Goal: Task Accomplishment & Management: Manage account settings

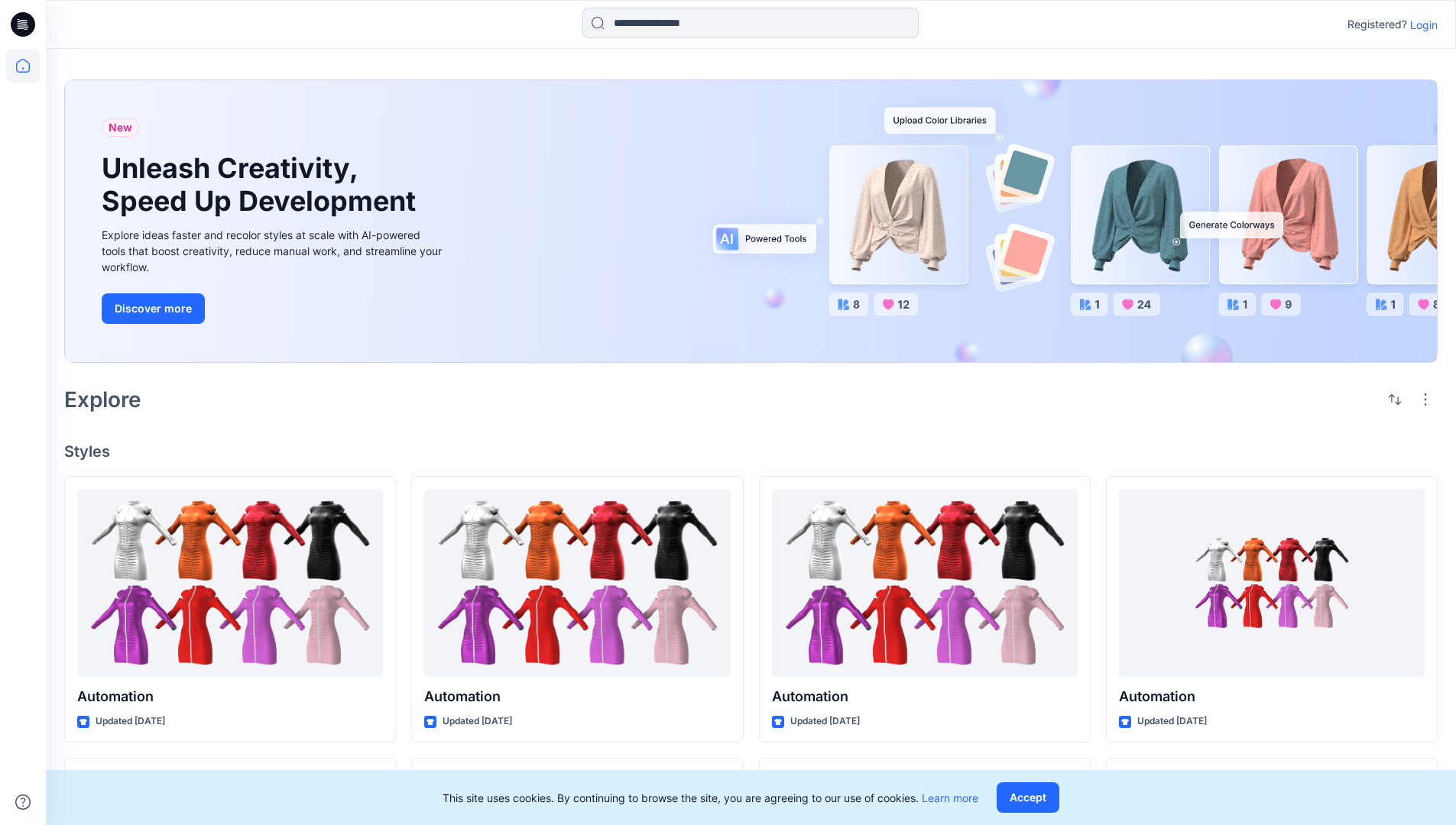
click at [1420, 25] on p "Login" at bounding box center [1424, 25] width 27 height 16
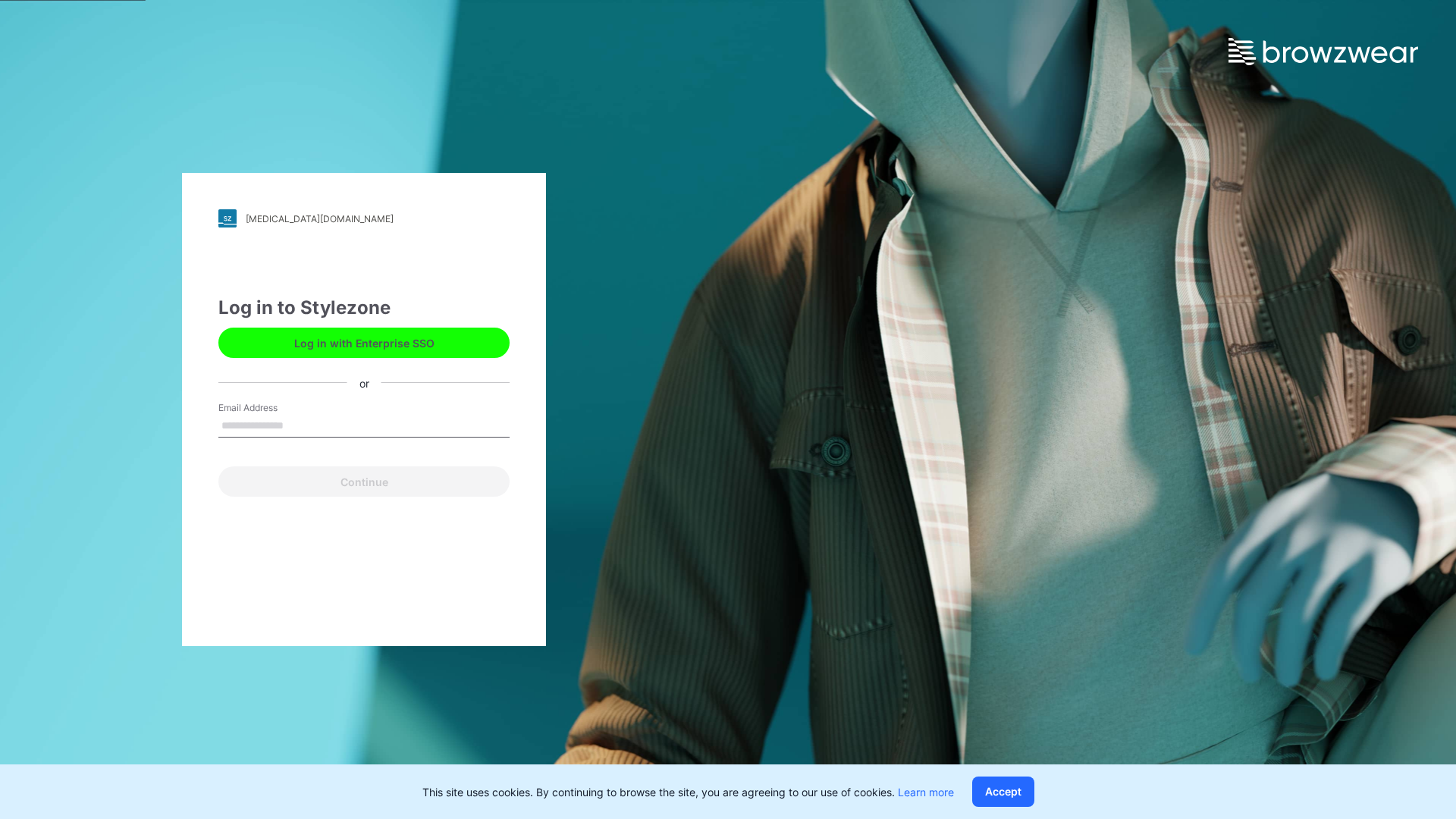
click at [299, 425] on input "Email Address" at bounding box center [364, 426] width 292 height 23
type input "**********"
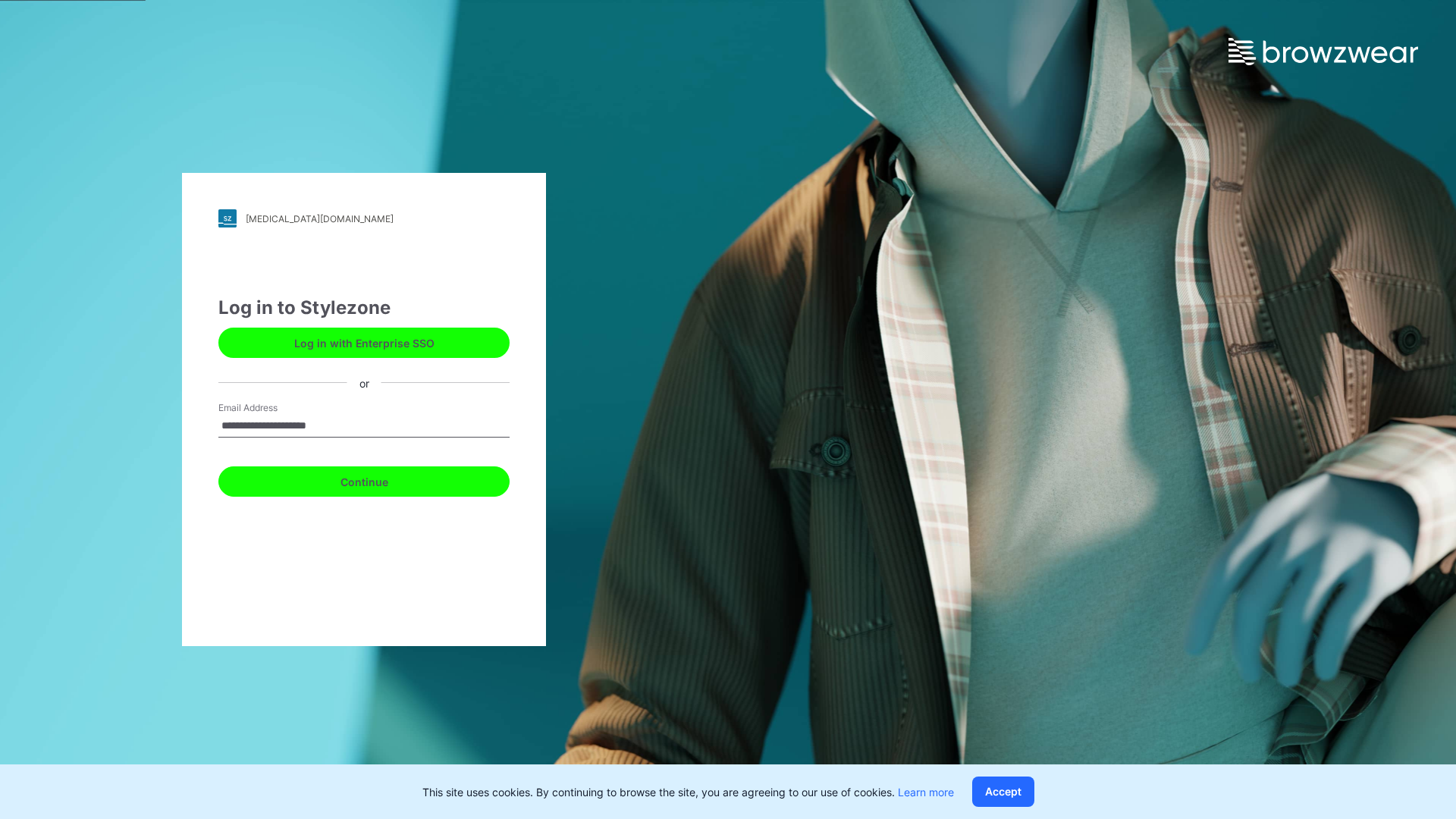
click at [380, 480] on button "Continue" at bounding box center [364, 481] width 292 height 30
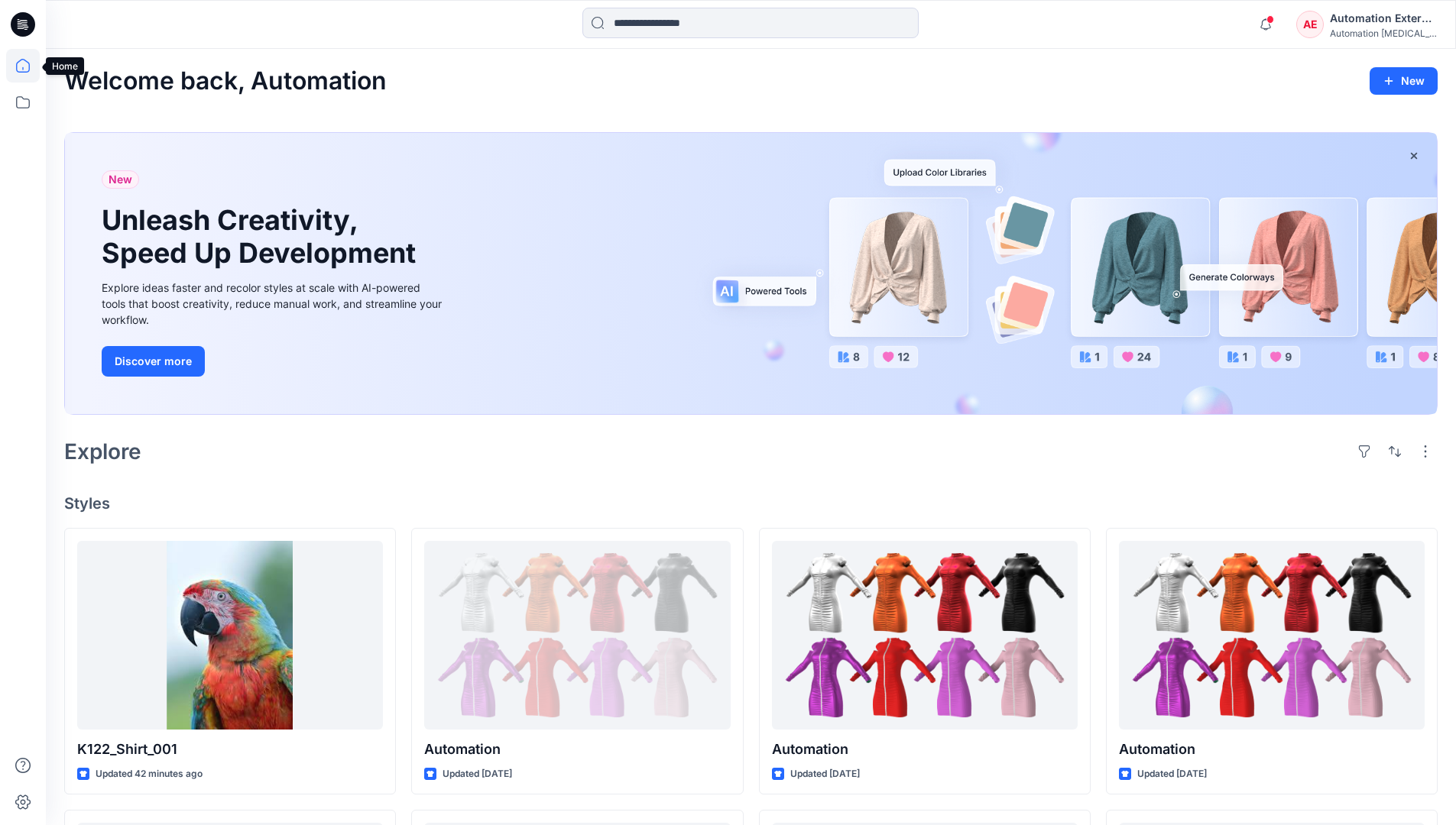
click at [29, 66] on icon at bounding box center [23, 66] width 14 height 14
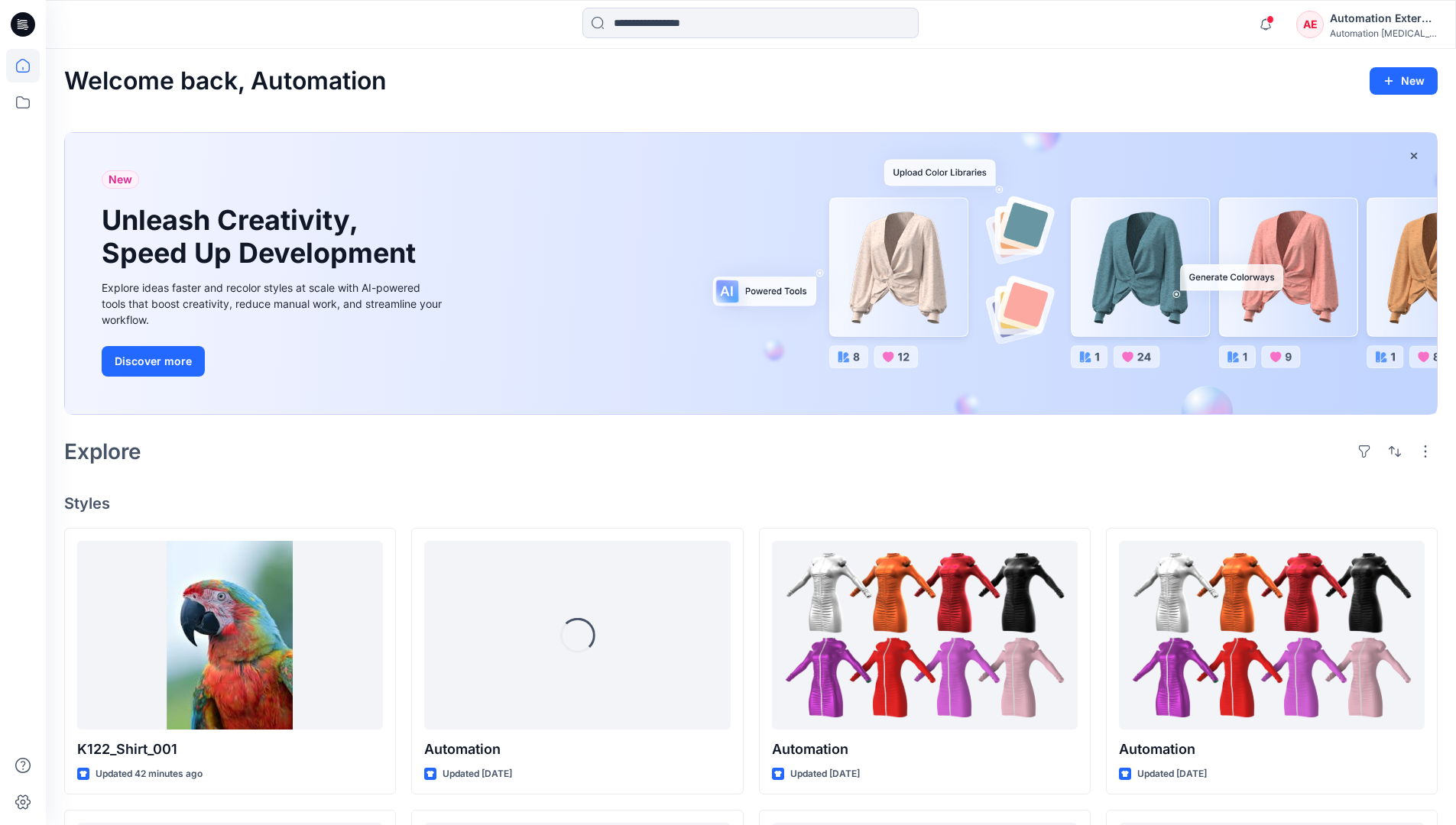
scroll to position [131, 0]
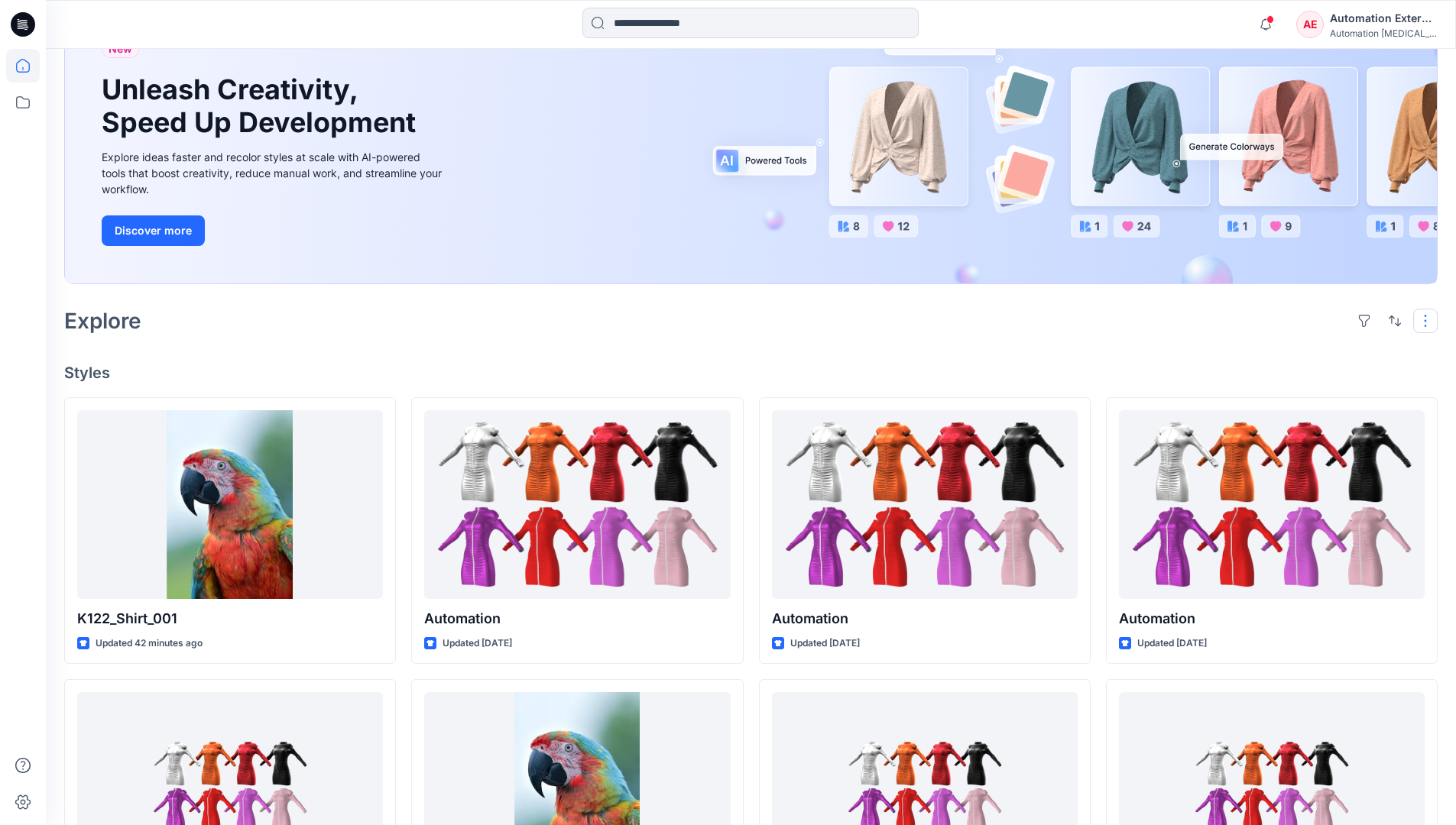
click at [1428, 320] on button "button" at bounding box center [1425, 321] width 25 height 25
click at [1391, 319] on button "button" at bounding box center [1395, 321] width 25 height 25
click at [1327, 352] on p "Last update" at bounding box center [1344, 359] width 96 height 16
click at [1313, 392] on p "A to Z" at bounding box center [1344, 394] width 96 height 16
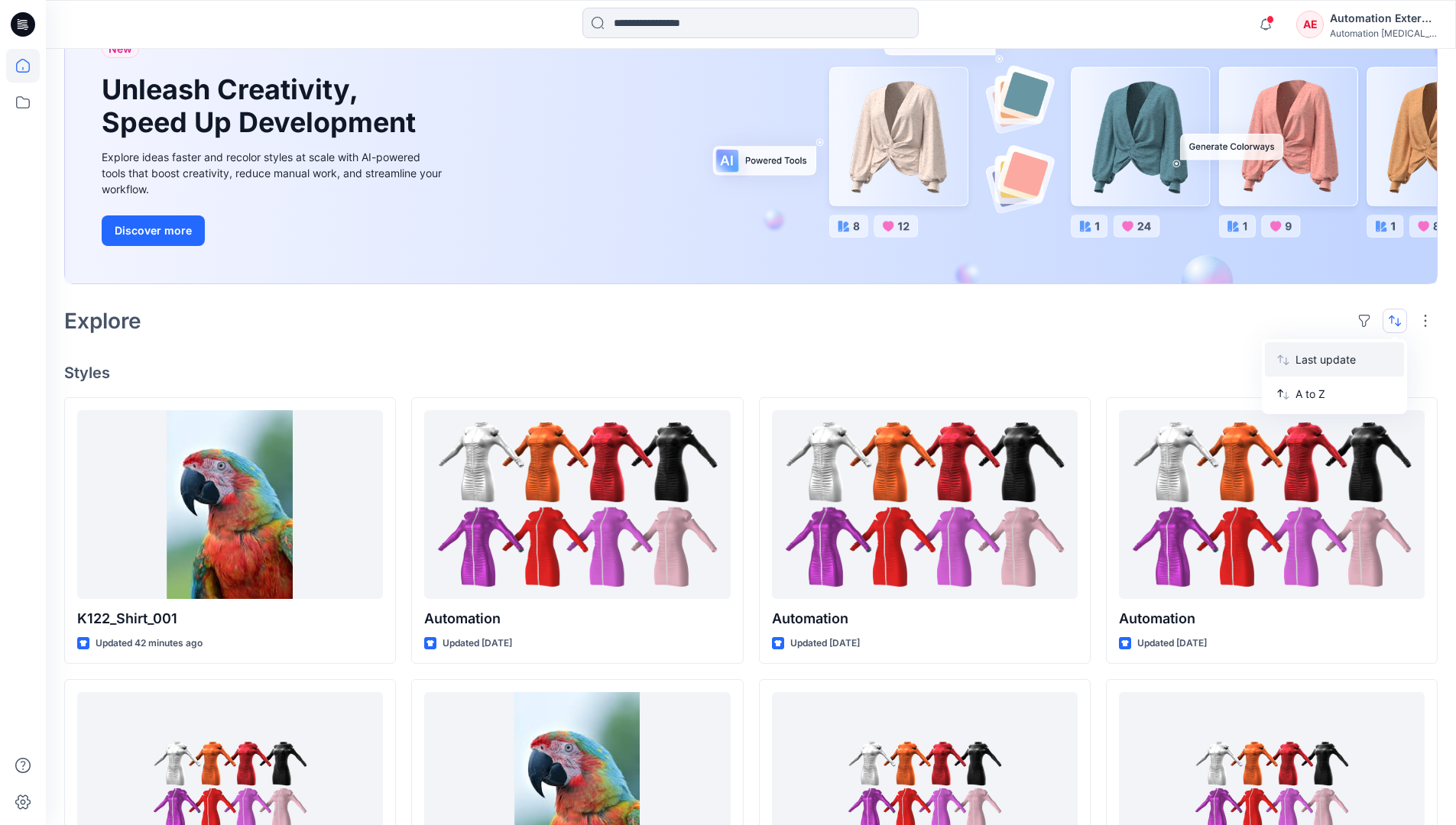
click at [1313, 356] on p "Last update" at bounding box center [1344, 359] width 96 height 16
click at [1312, 399] on p "A to Z" at bounding box center [1344, 394] width 96 height 16
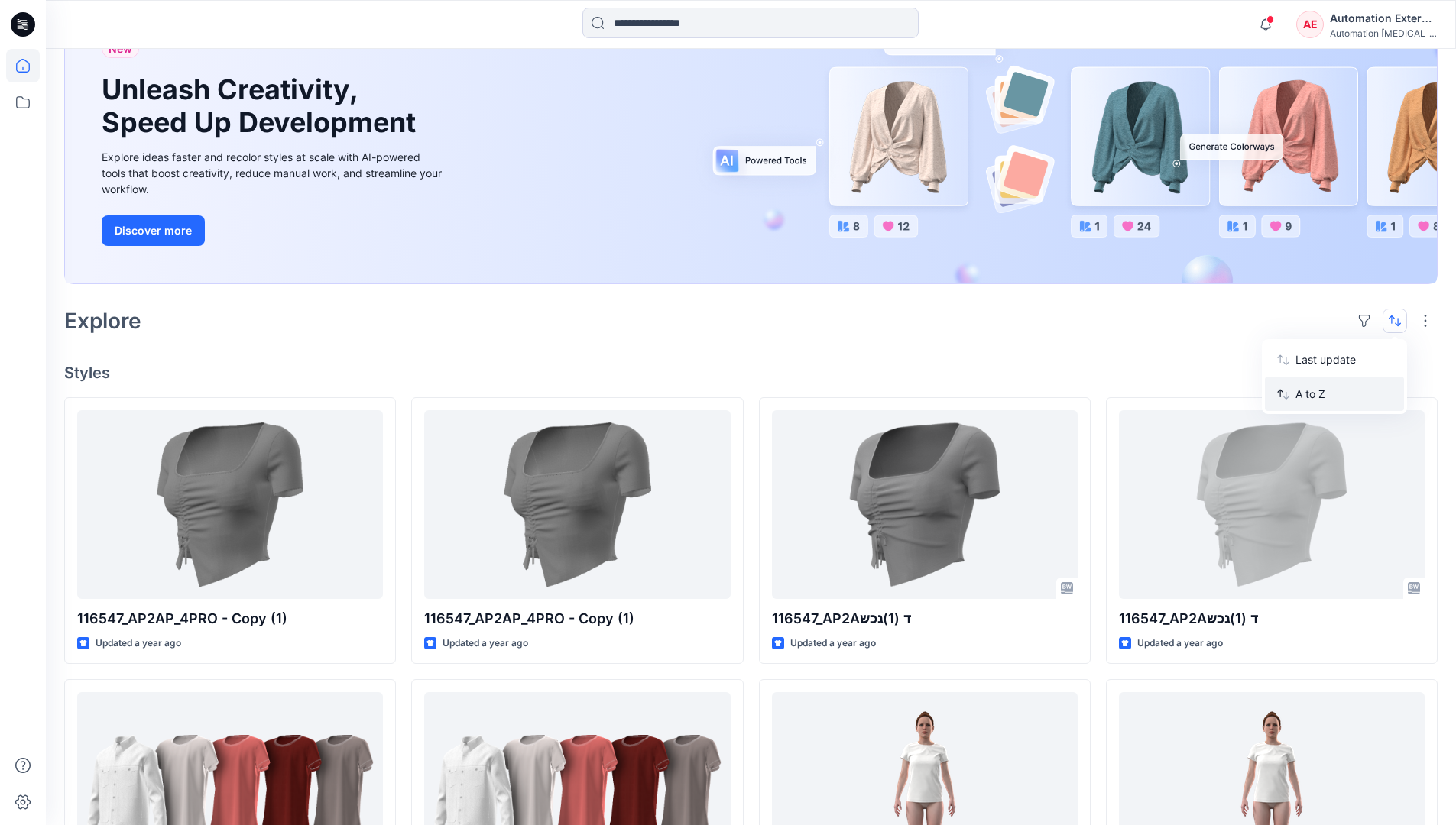
click at [1312, 395] on p "A to Z" at bounding box center [1344, 394] width 96 height 16
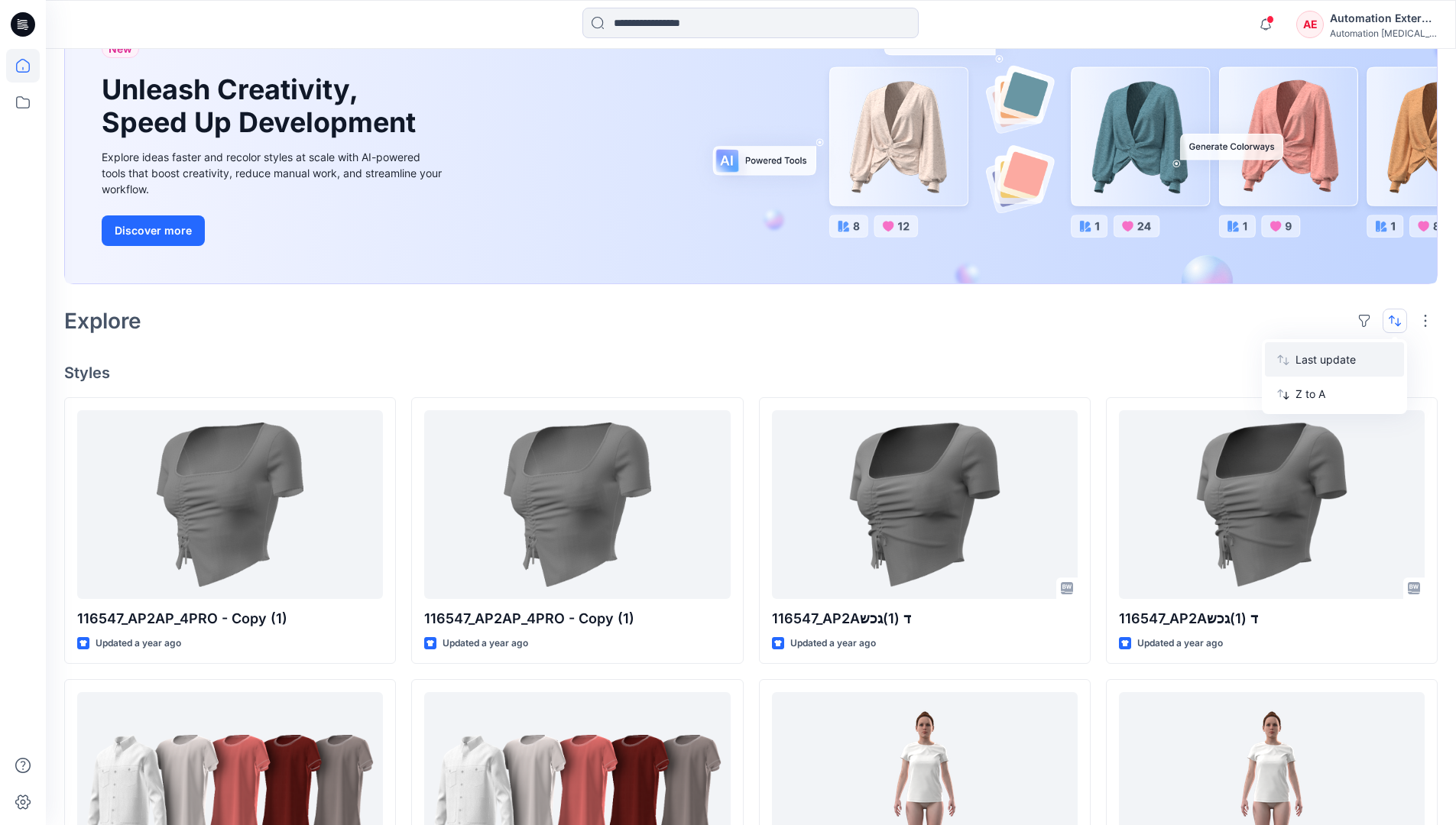
click at [1312, 364] on p "Last update" at bounding box center [1344, 359] width 96 height 16
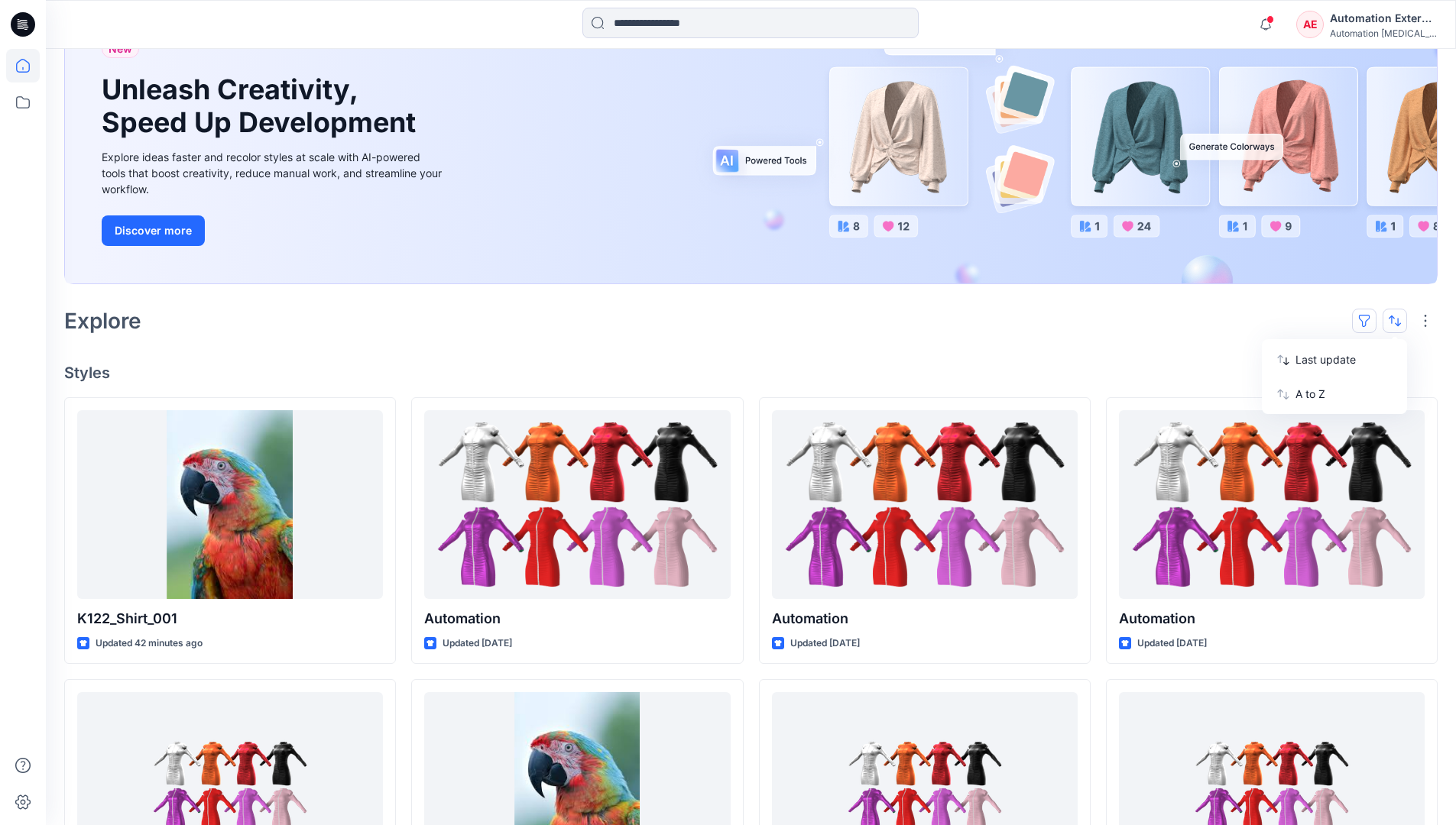
click at [1371, 319] on button "button" at bounding box center [1365, 321] width 25 height 25
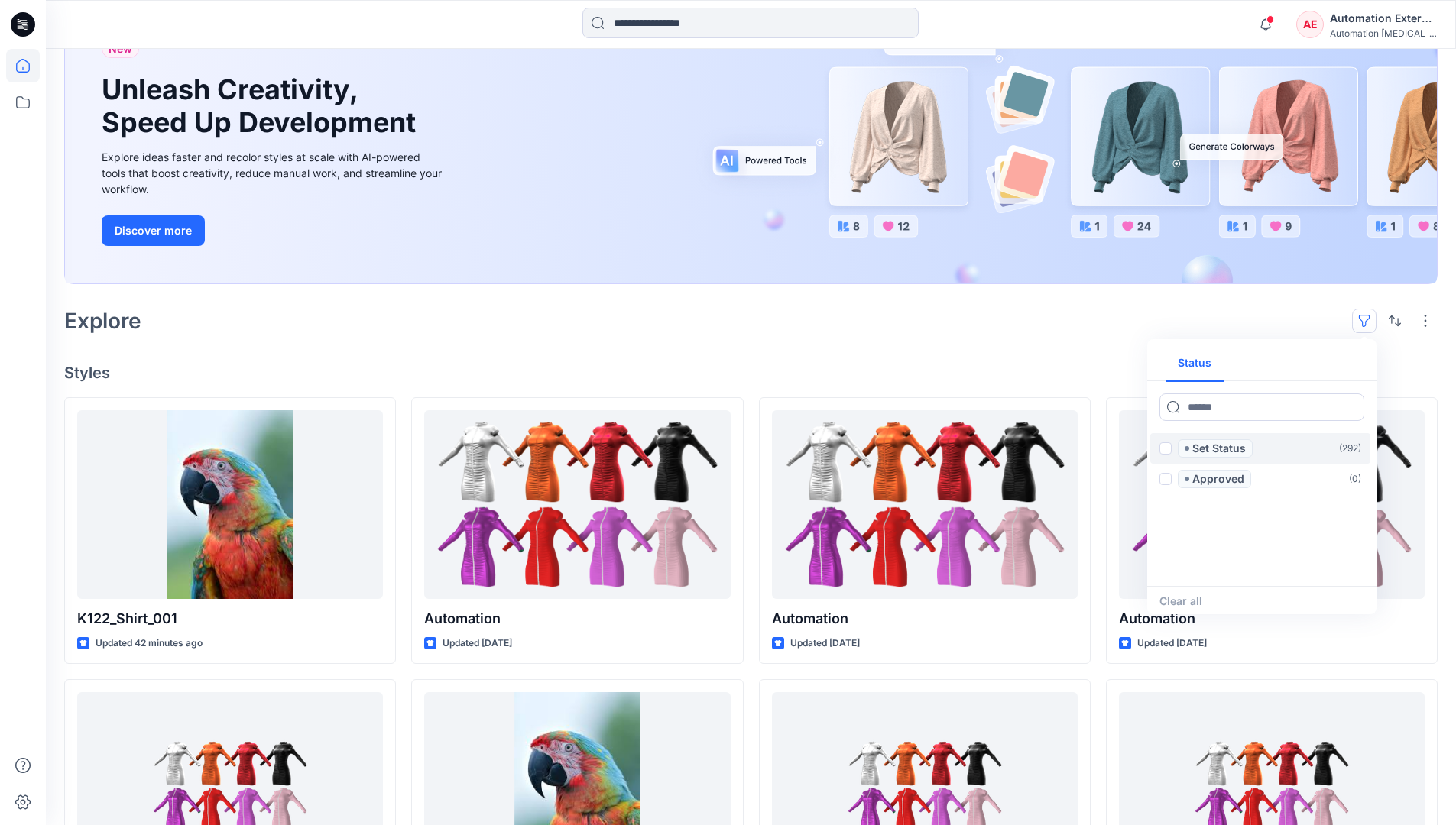
click at [1166, 451] on span at bounding box center [1166, 449] width 12 height 12
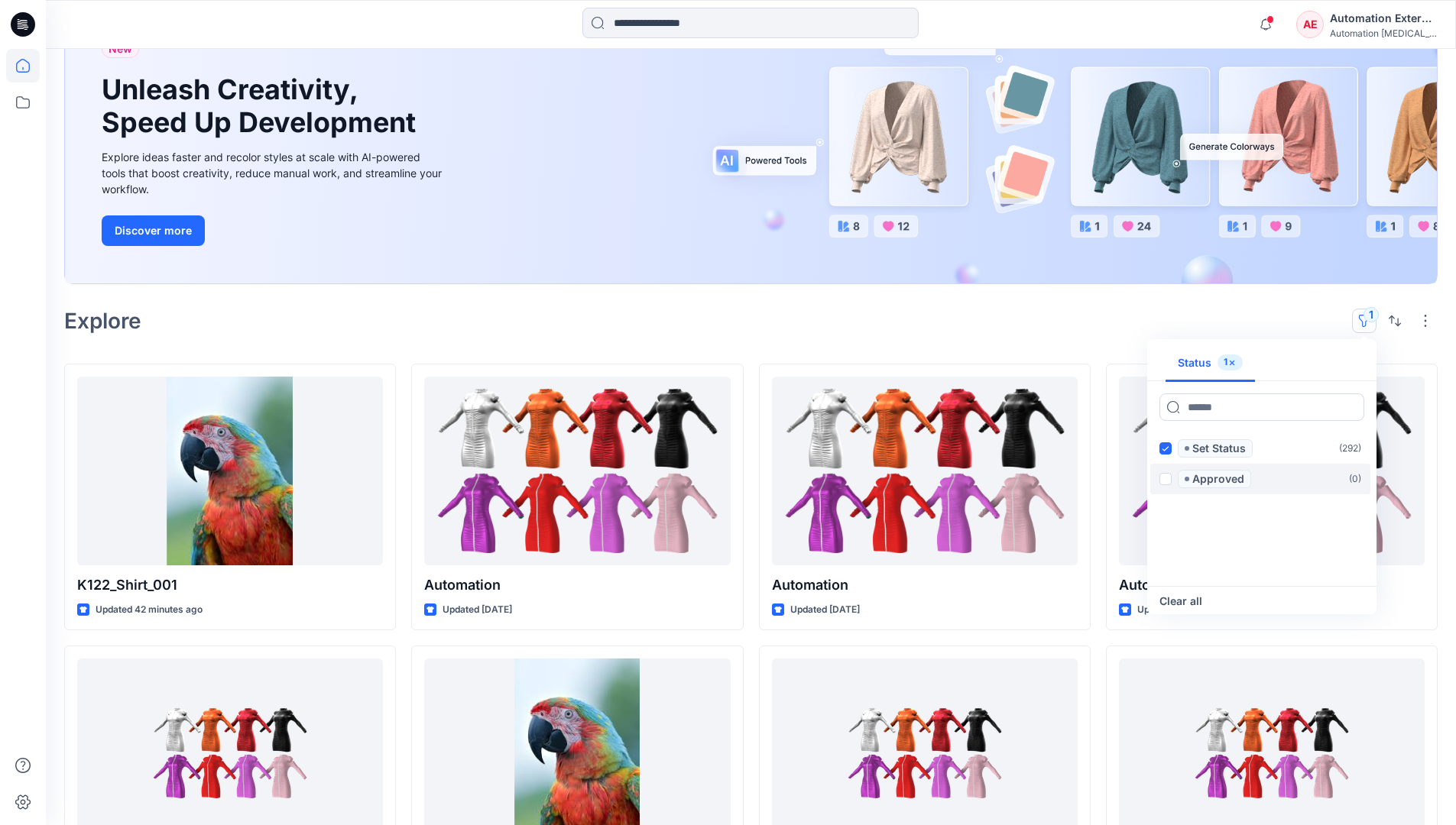
click at [1168, 477] on span at bounding box center [1166, 479] width 12 height 12
click at [1166, 449] on icon at bounding box center [1166, 449] width 7 height 5
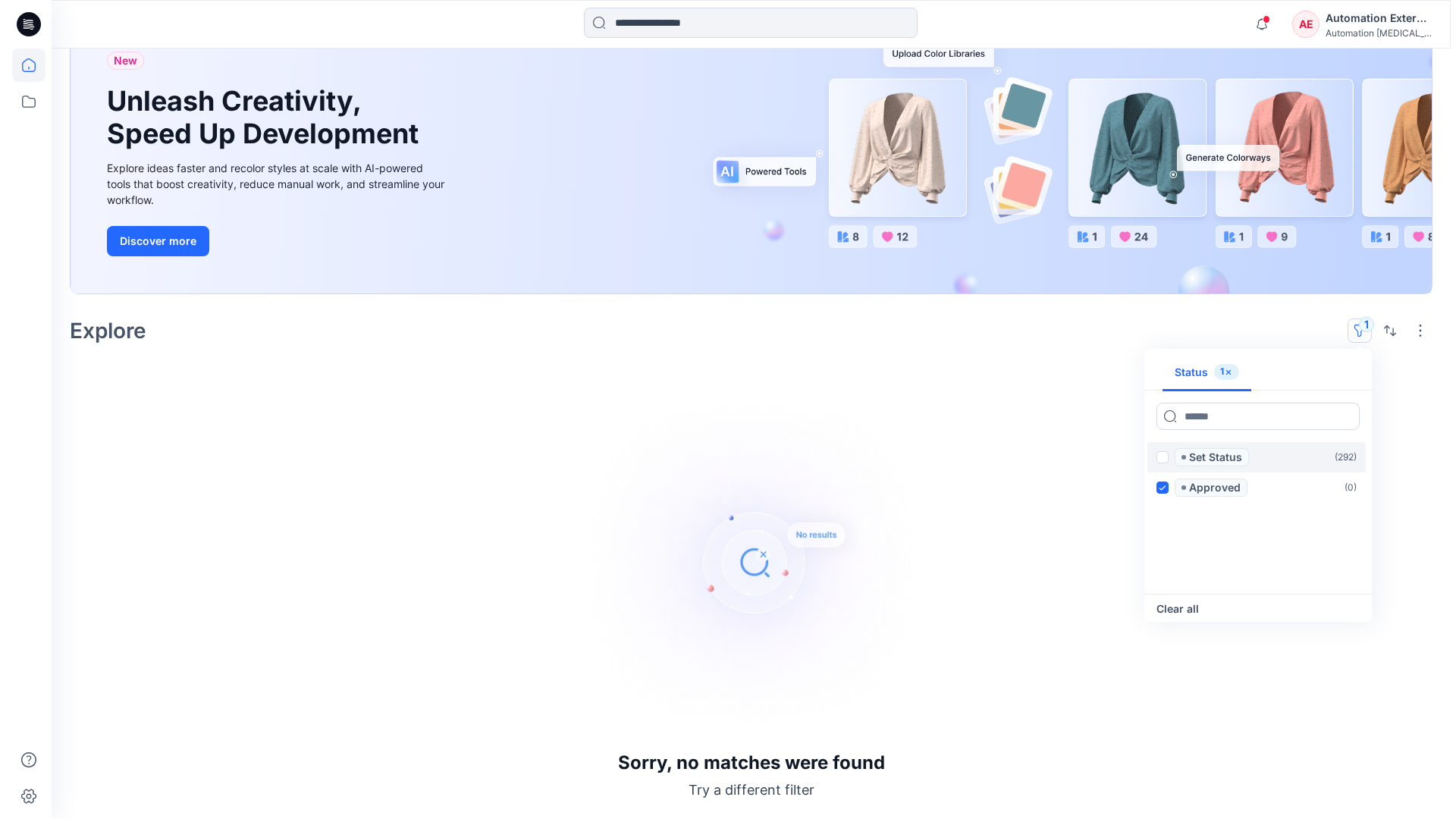
scroll to position [117, 0]
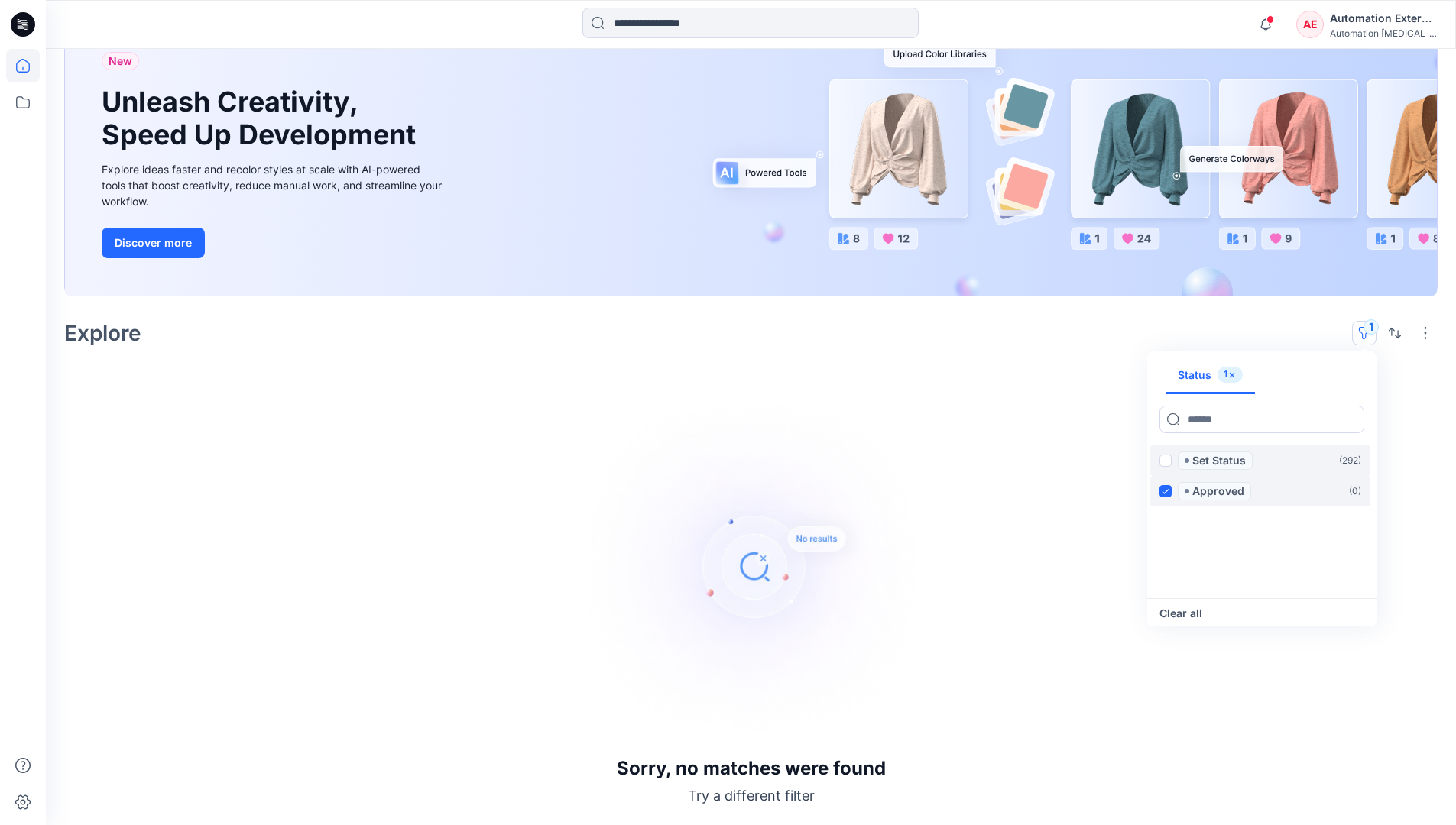
click at [1167, 490] on icon at bounding box center [1166, 492] width 7 height 5
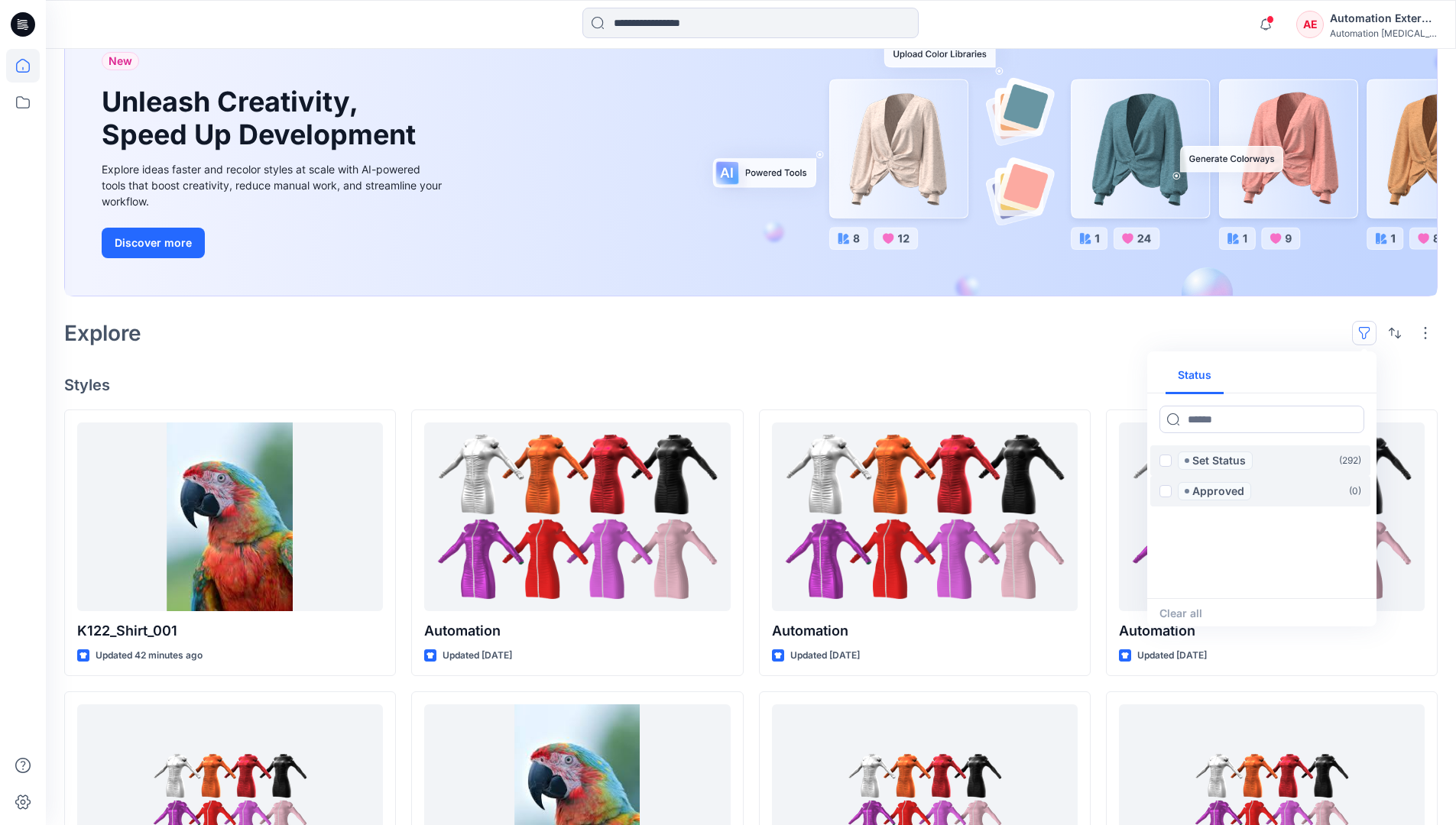
click at [1317, 377] on div "Status" at bounding box center [1261, 375] width 229 height 36
click at [1204, 374] on button "Status" at bounding box center [1195, 376] width 58 height 37
click at [1217, 423] on input at bounding box center [1262, 419] width 205 height 27
type input "******"
click at [1222, 462] on p "Set Status" at bounding box center [1219, 460] width 54 height 18
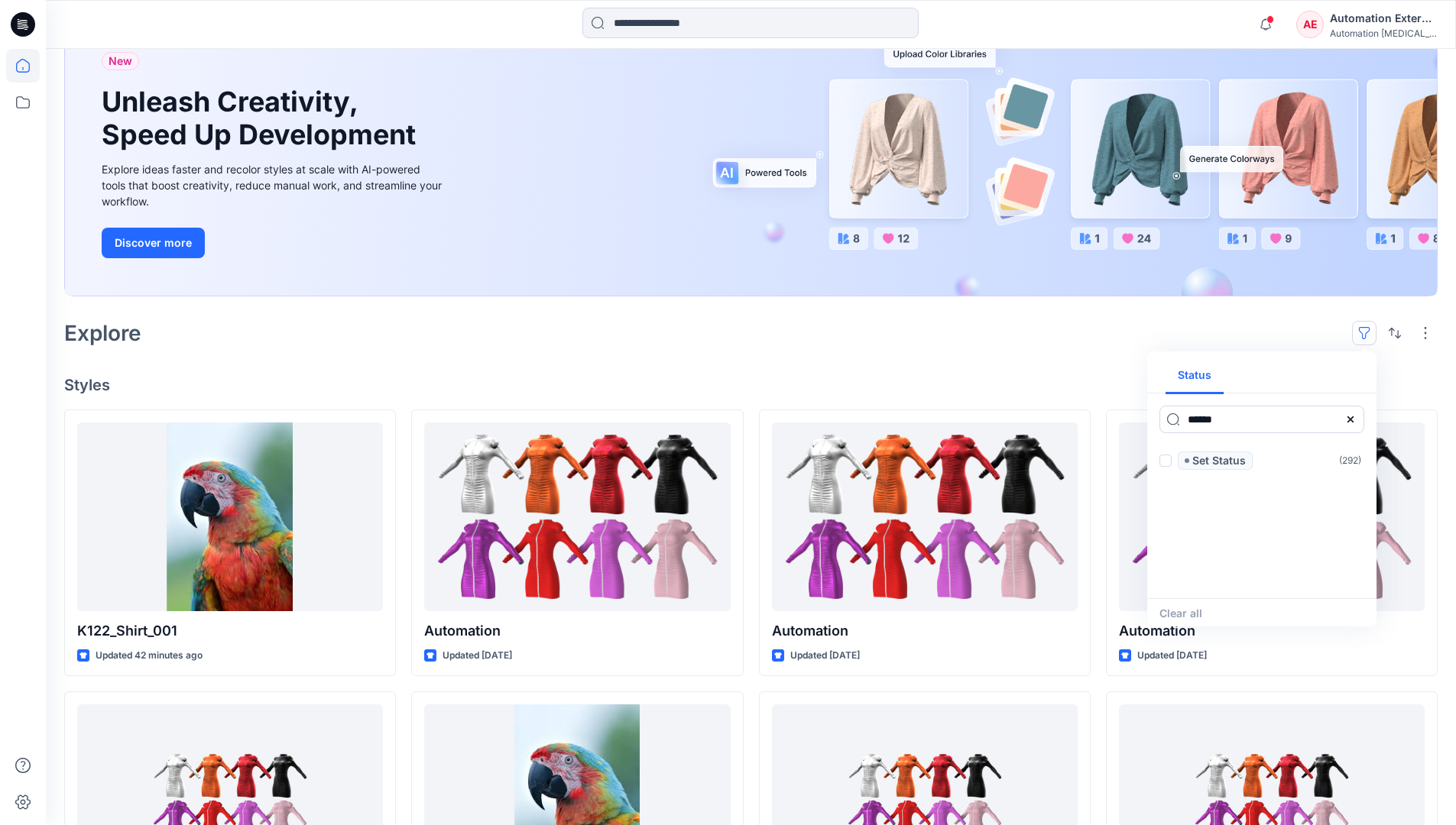
click at [1355, 424] on icon at bounding box center [1351, 419] width 12 height 12
click at [1204, 381] on button "Status" at bounding box center [1195, 376] width 58 height 37
click at [1218, 461] on p "Set Status" at bounding box center [1219, 460] width 54 height 18
click at [1168, 462] on span at bounding box center [1166, 461] width 12 height 12
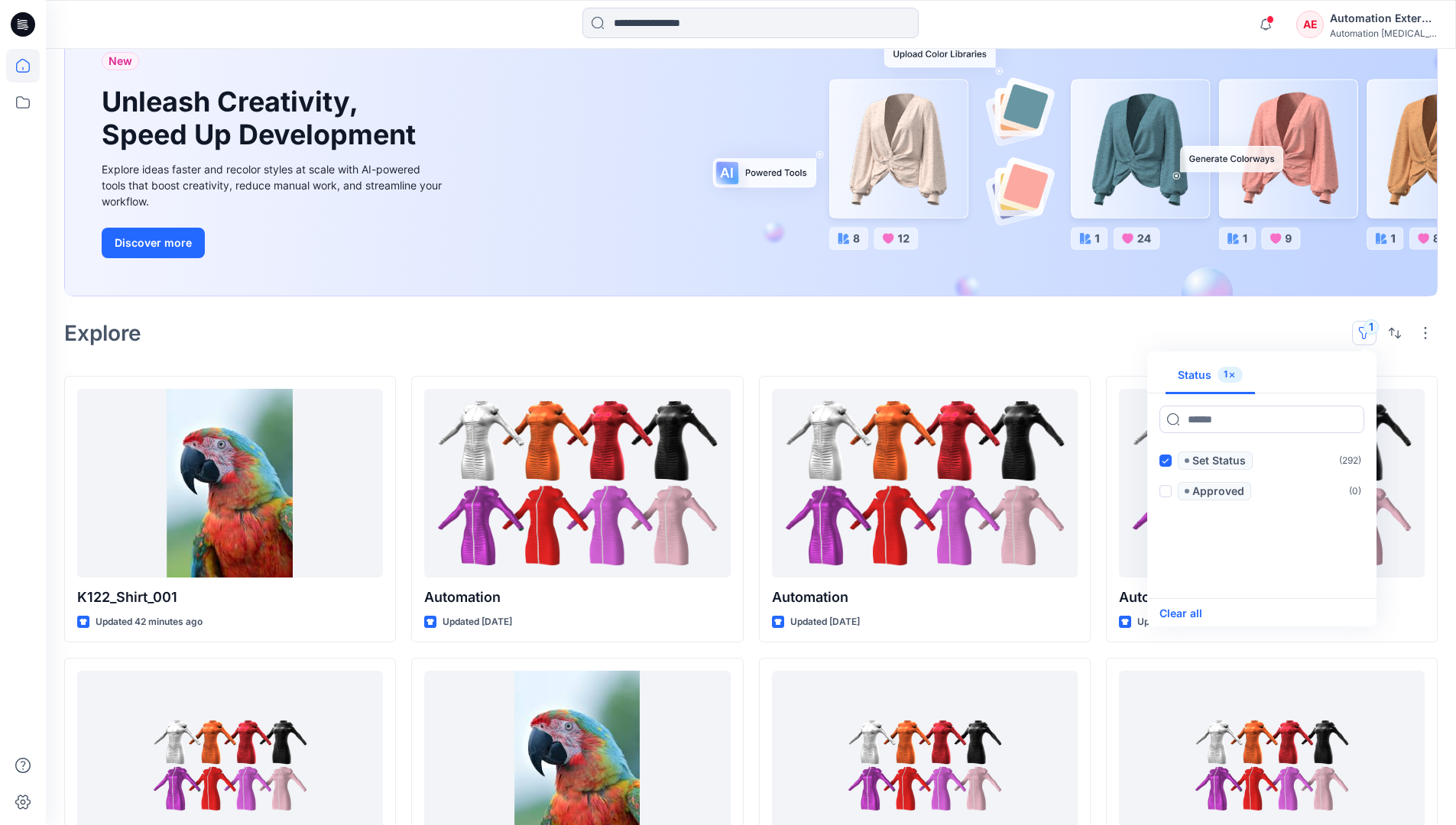
click at [1193, 613] on button "Clear all" at bounding box center [1181, 613] width 43 height 18
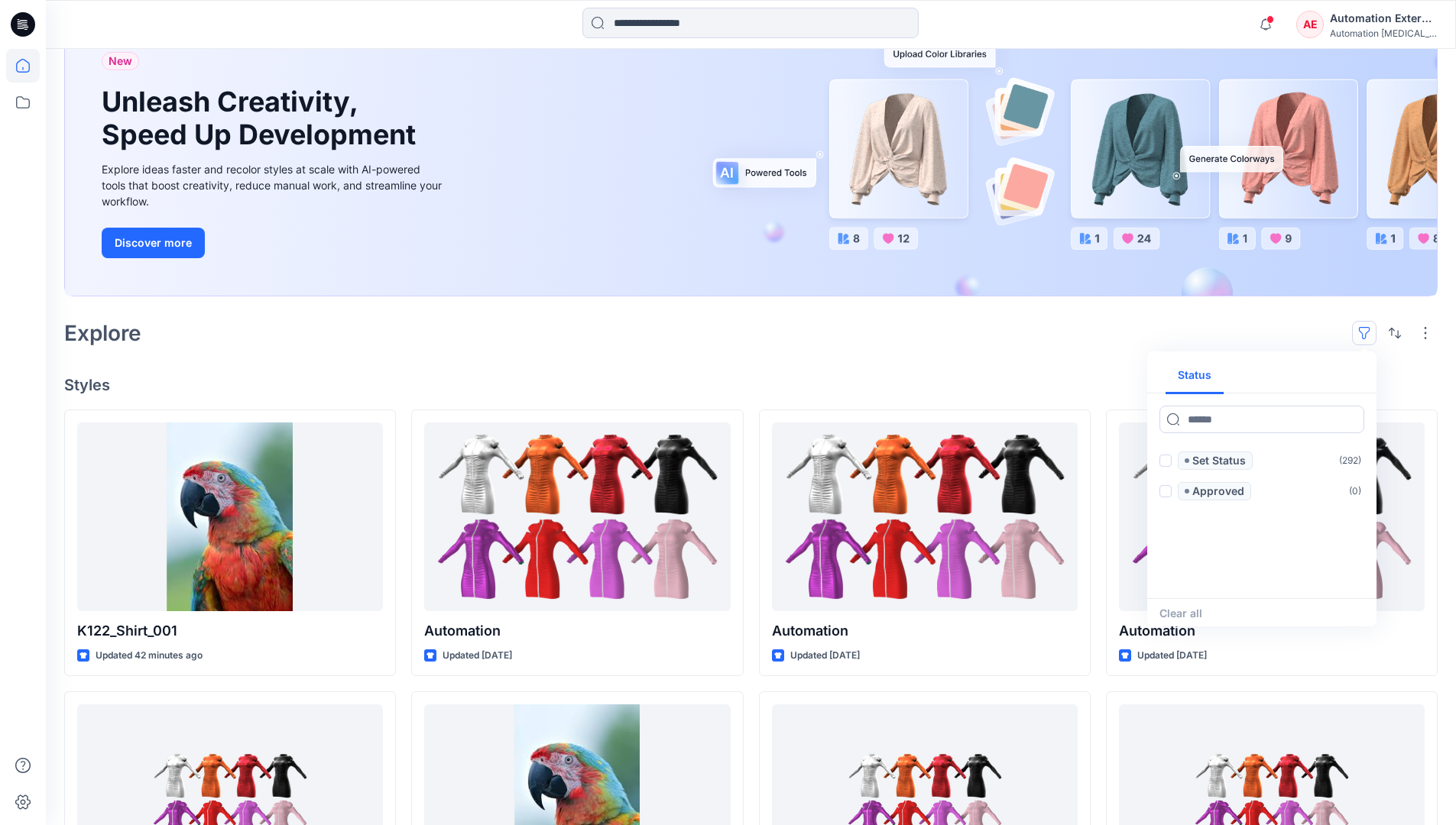
click at [1368, 328] on button "button" at bounding box center [1365, 333] width 25 height 25
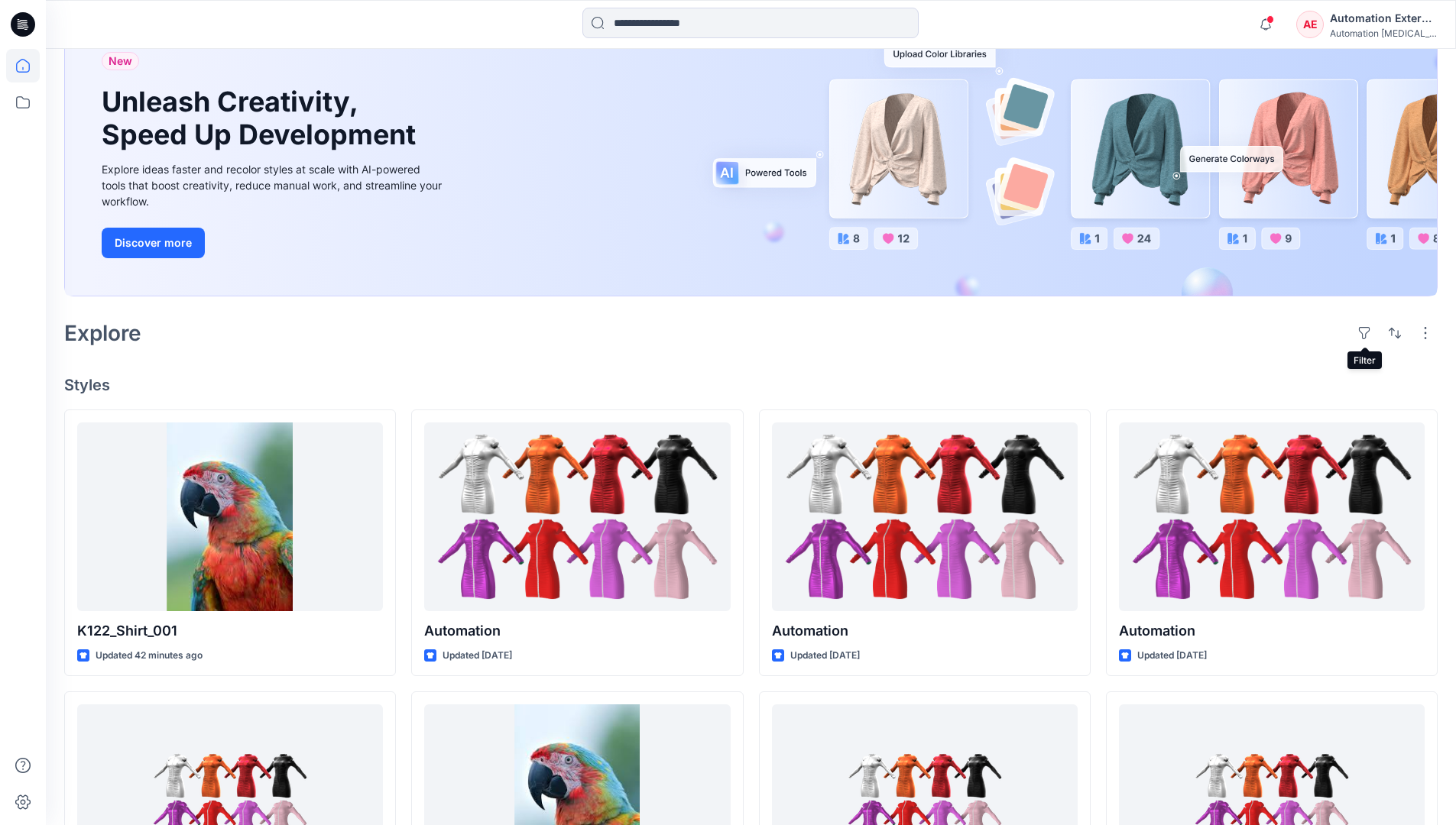
click at [1384, 24] on div "Automation External" at bounding box center [1383, 18] width 107 height 18
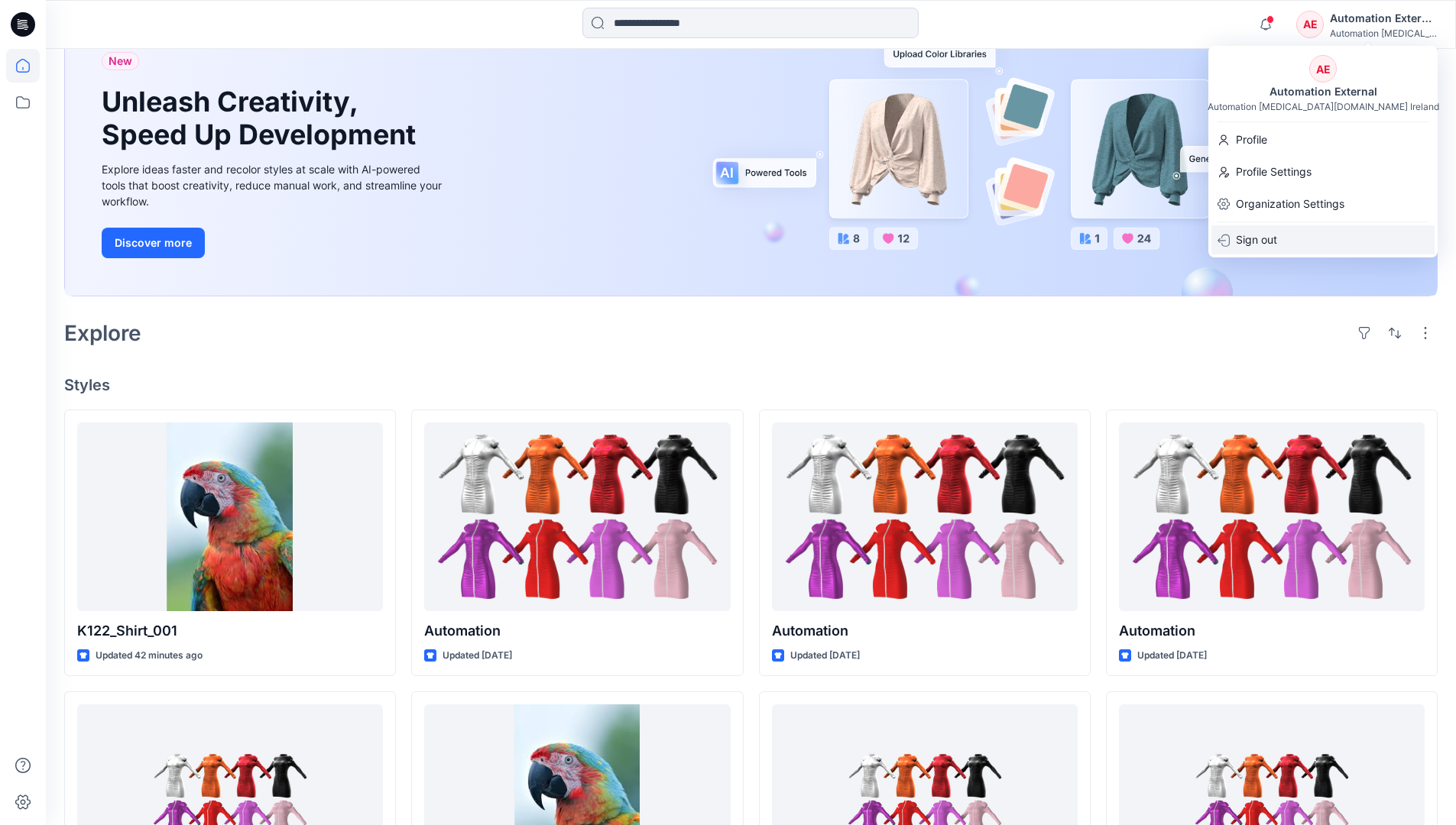
click at [1286, 238] on div "Sign out" at bounding box center [1323, 239] width 223 height 29
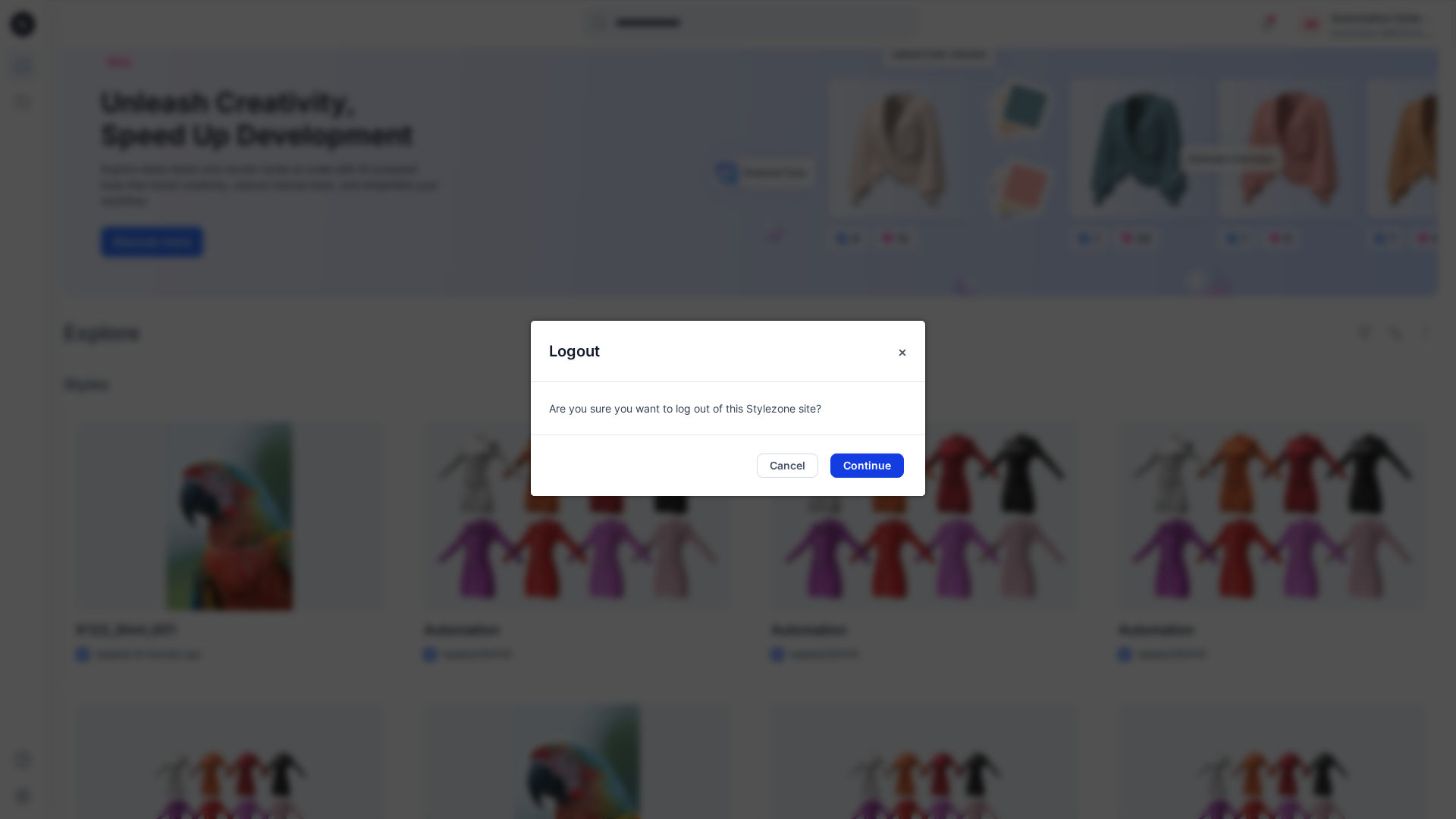
click at [876, 460] on button "Continue" at bounding box center [867, 466] width 74 height 24
